Goal: Information Seeking & Learning: Learn about a topic

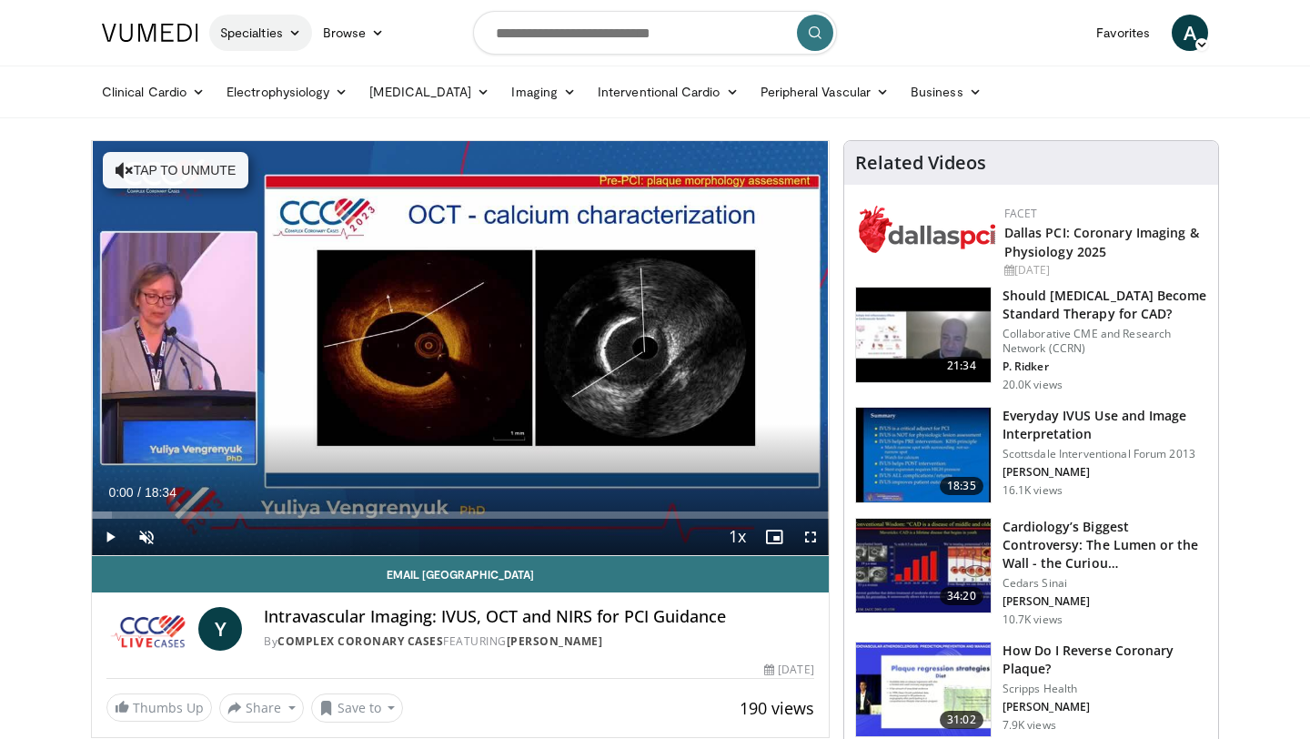
click at [244, 30] on link "Specialties" at bounding box center [260, 33] width 103 height 36
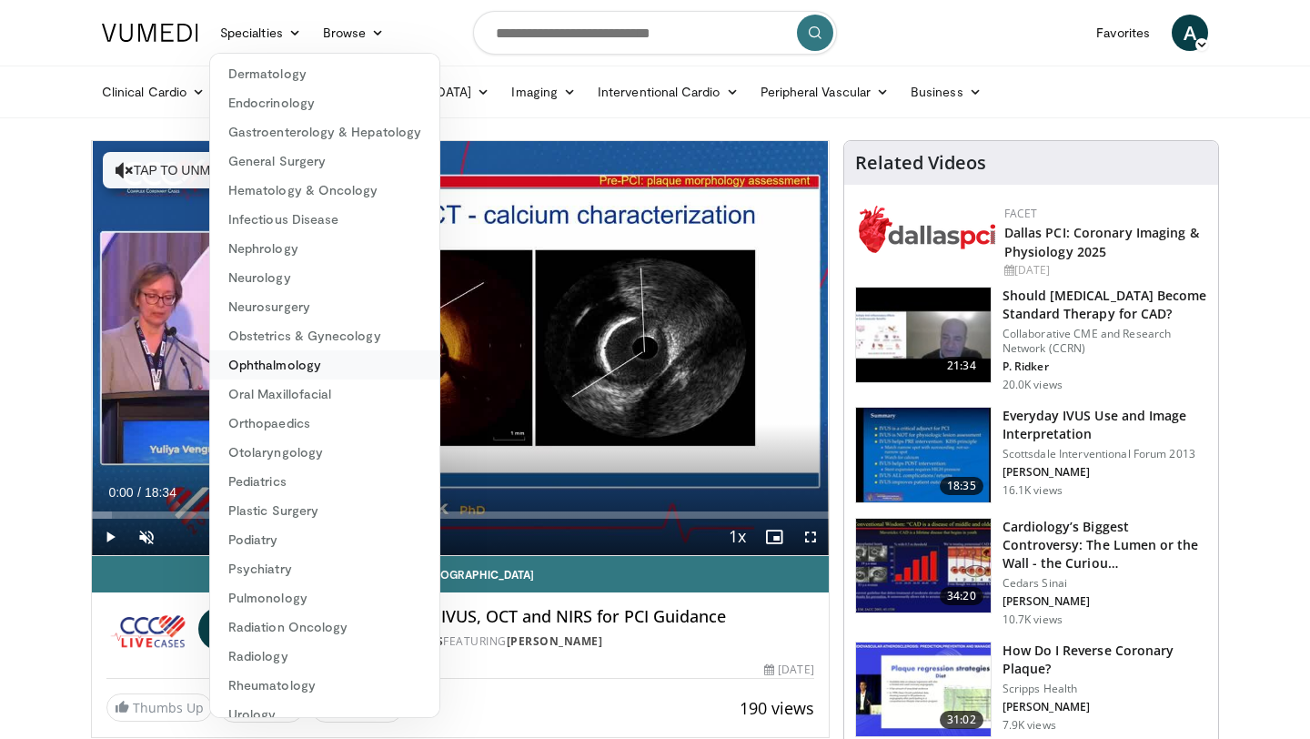
scroll to position [167, 0]
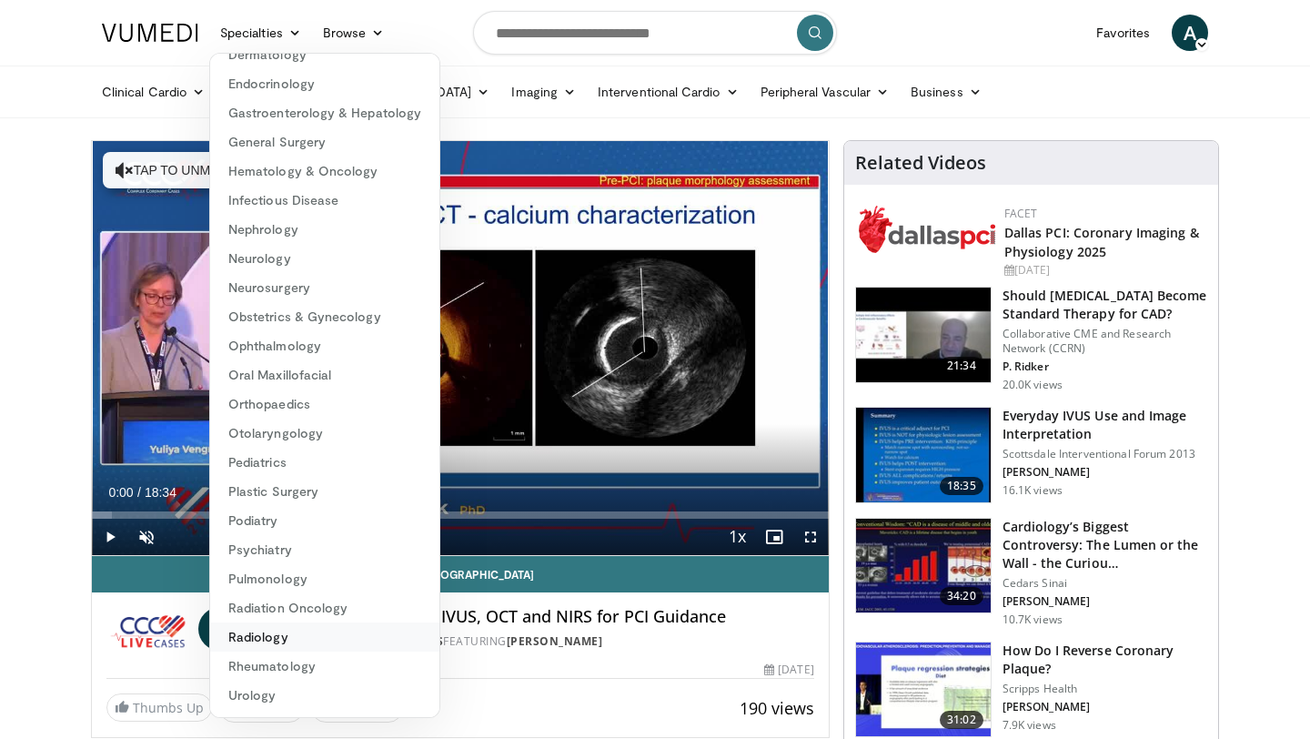
click at [280, 630] on link "Radiology" at bounding box center [324, 636] width 229 height 29
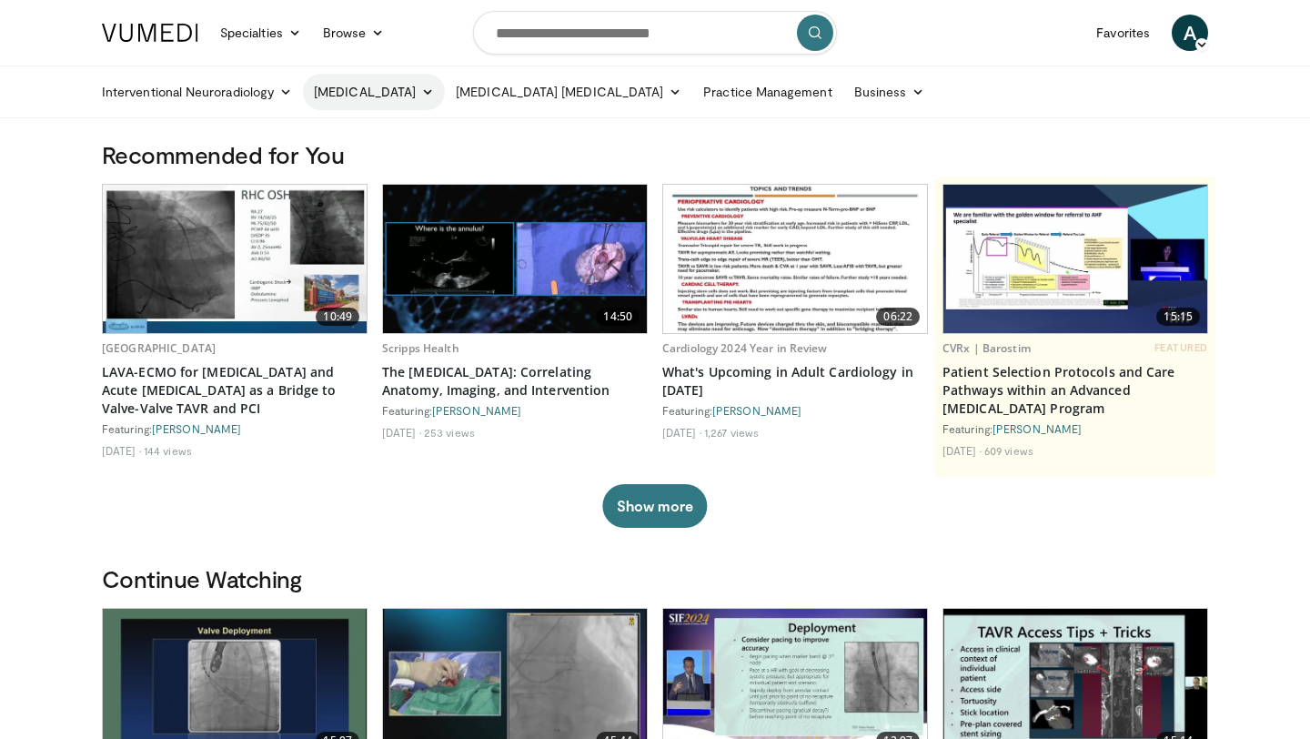
click at [389, 98] on link "[MEDICAL_DATA]" at bounding box center [374, 92] width 142 height 36
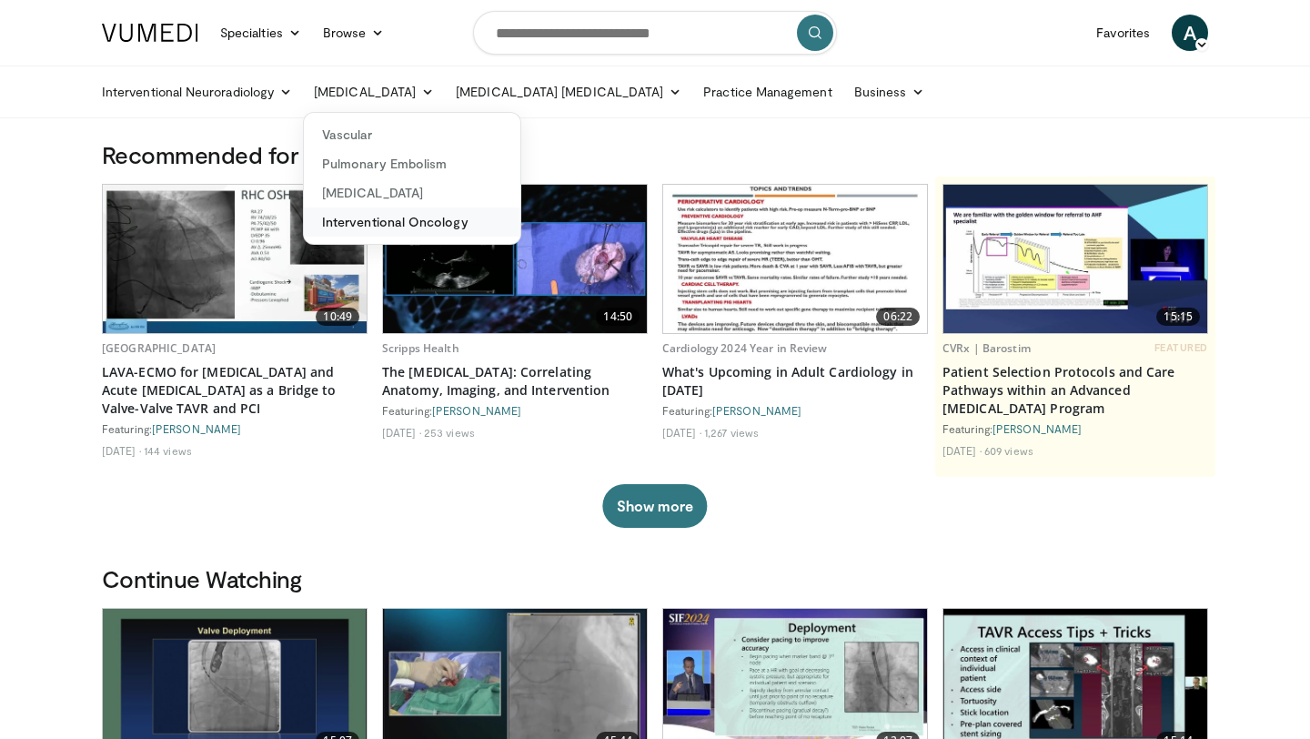
click at [384, 227] on link "Interventional Oncology" at bounding box center [412, 221] width 217 height 29
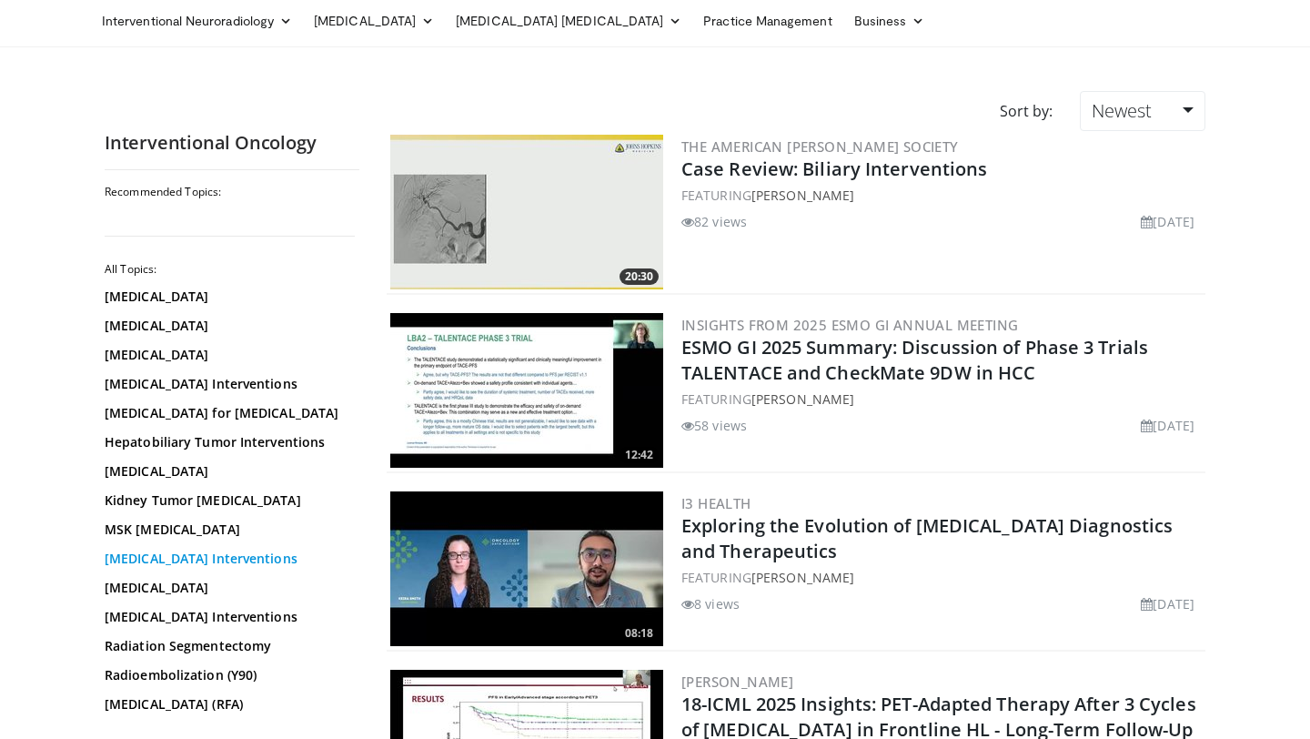
scroll to position [69, 0]
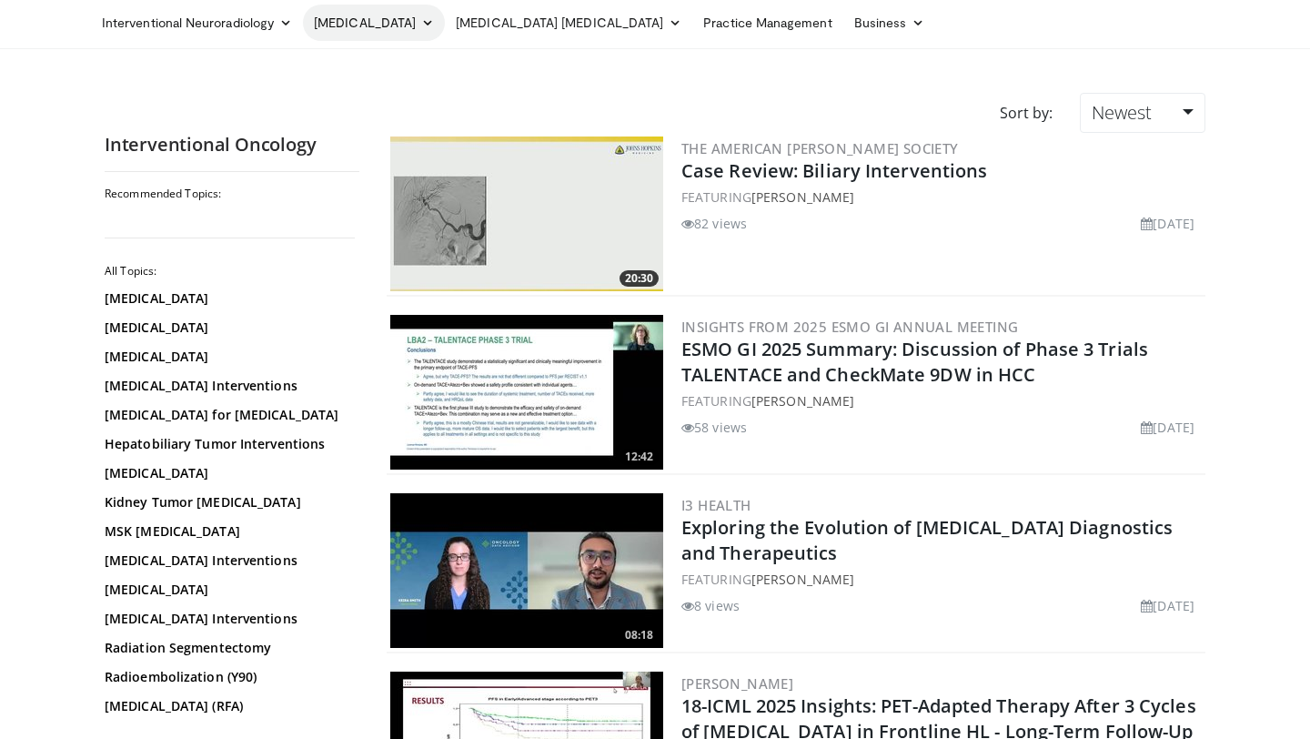
click at [422, 31] on link "[MEDICAL_DATA]" at bounding box center [374, 23] width 142 height 36
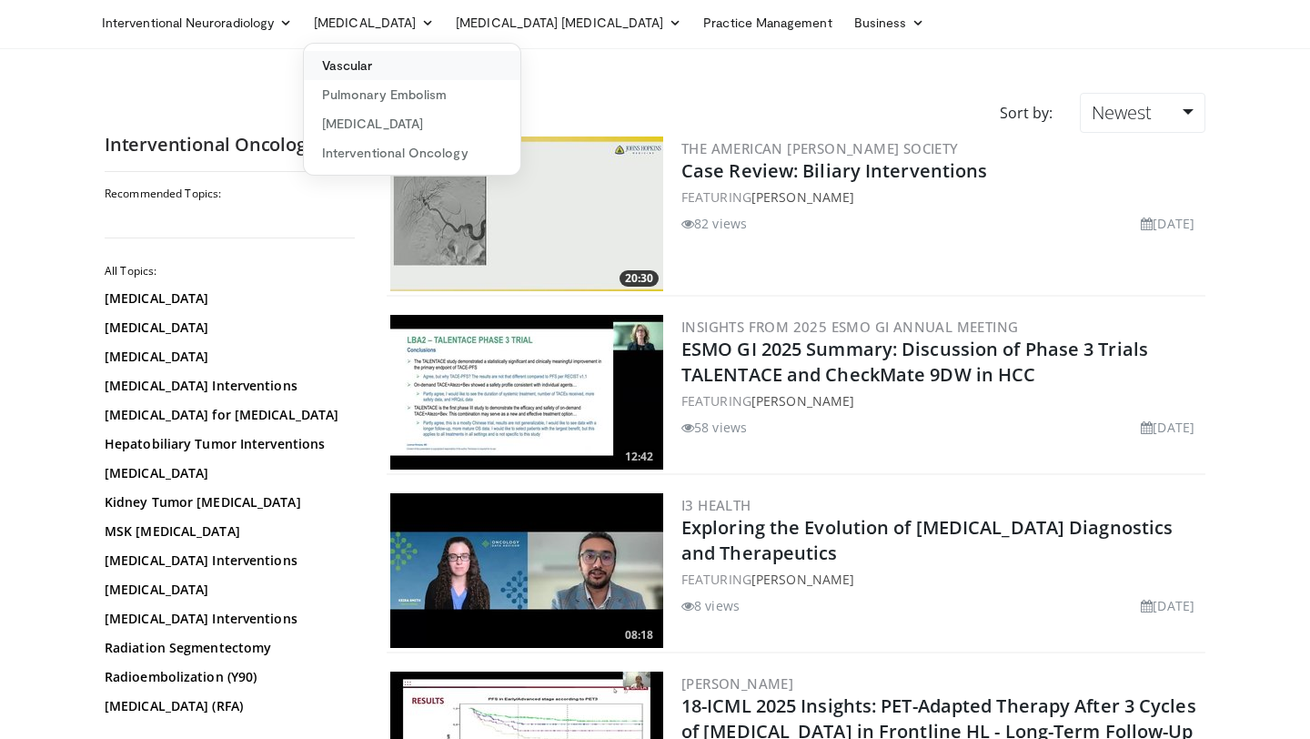
click at [408, 69] on link "Vascular" at bounding box center [412, 65] width 217 height 29
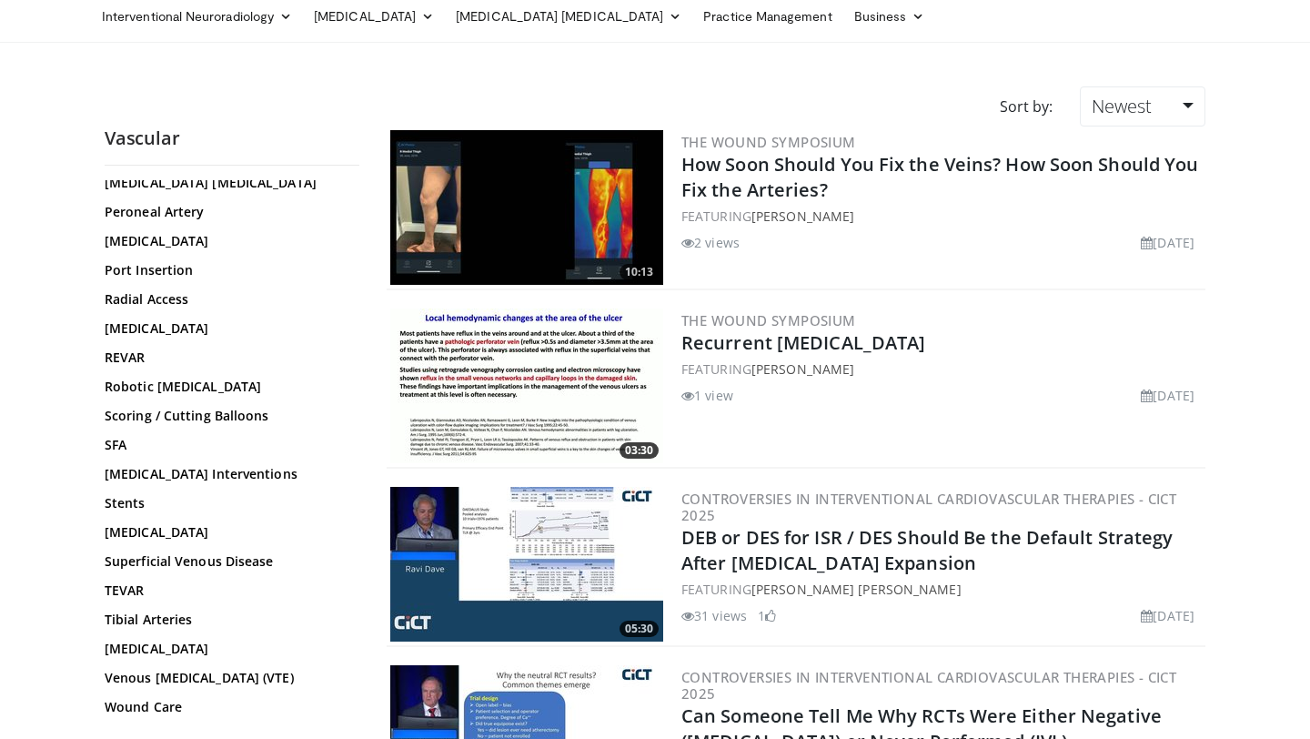
scroll to position [78, 0]
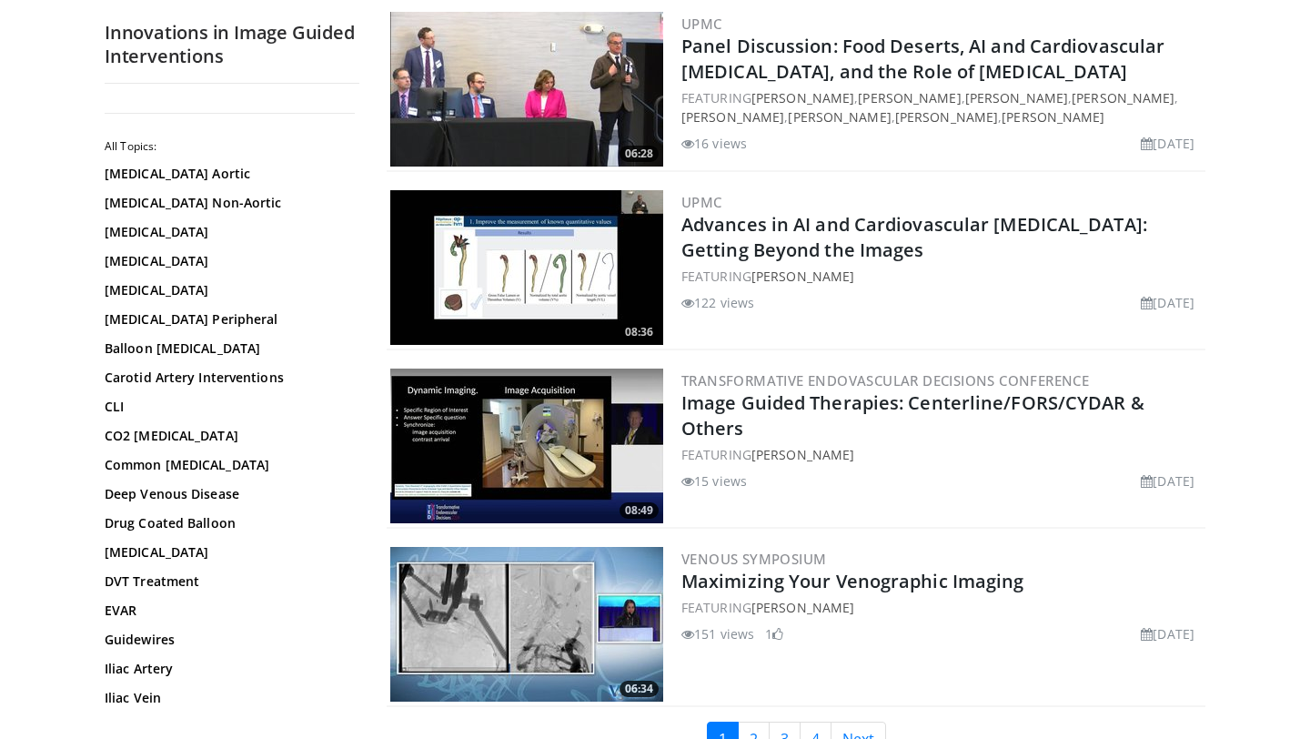
scroll to position [4151, 0]
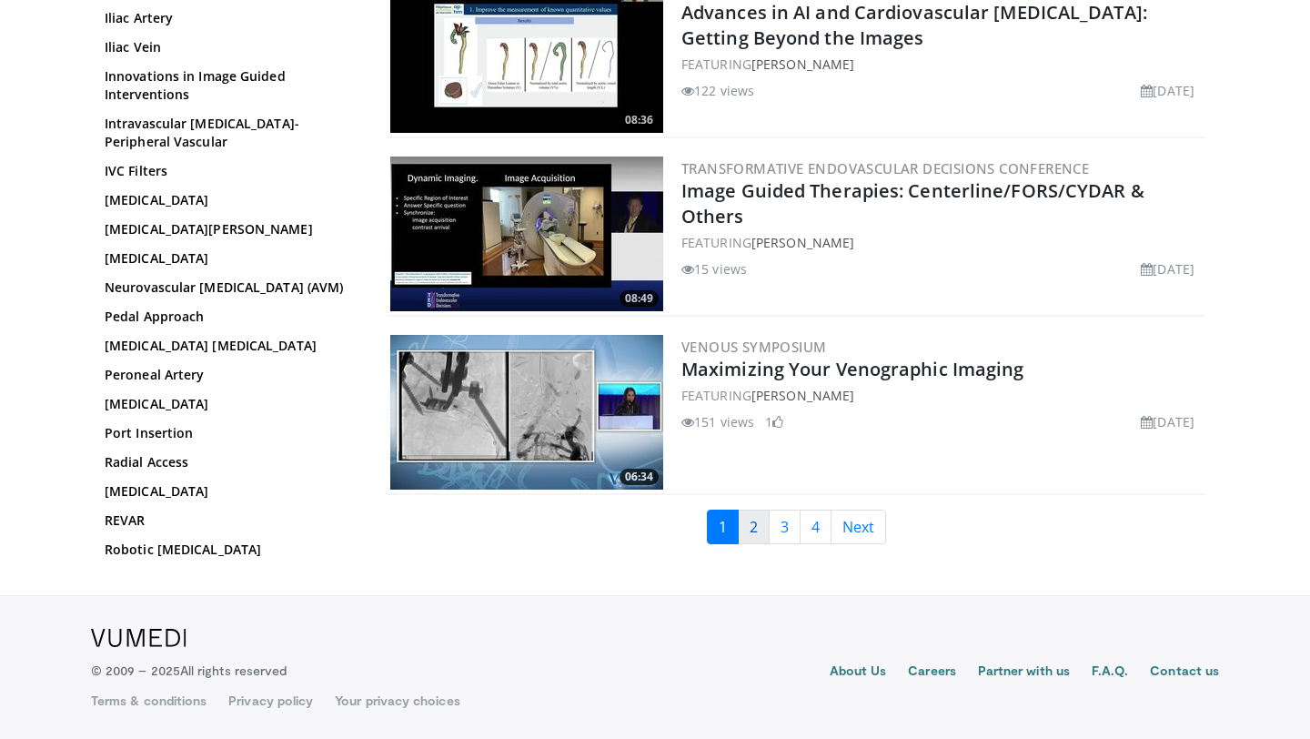
click at [751, 534] on link "2" at bounding box center [754, 527] width 32 height 35
